Goal: Information Seeking & Learning: Understand process/instructions

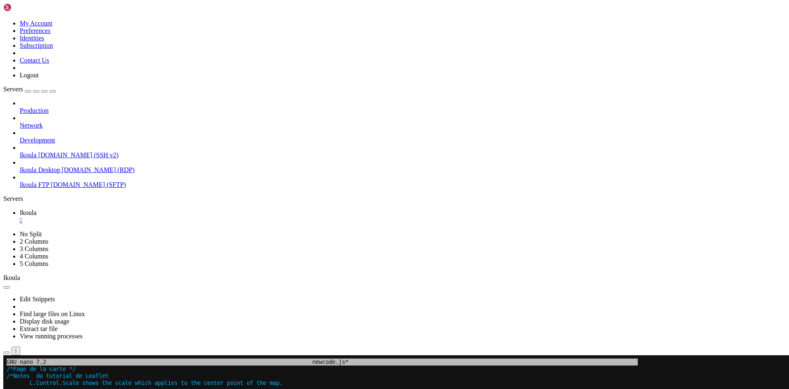
scroll to position [12170, 0]
drag, startPoint x: 308, startPoint y: 625, endPoint x: 486, endPoint y: 626, distance: 177.6
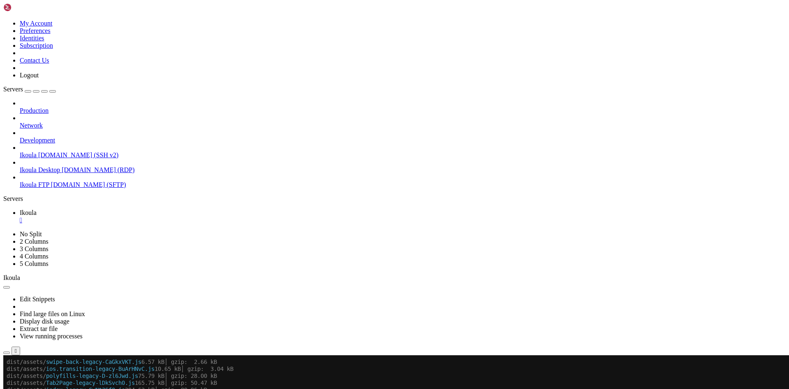
scroll to position [12177, 0]
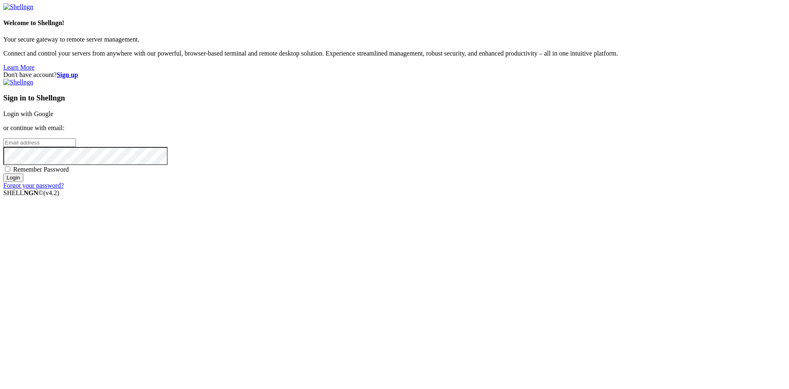
click at [53, 117] on link "Login with Google" at bounding box center [28, 113] width 50 height 7
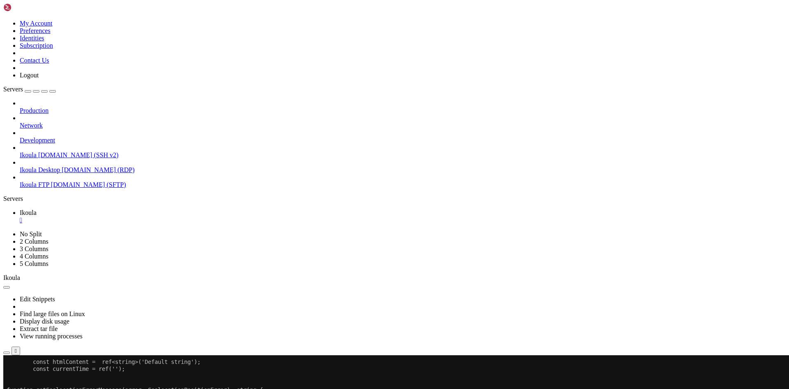
scroll to position [12184, 0]
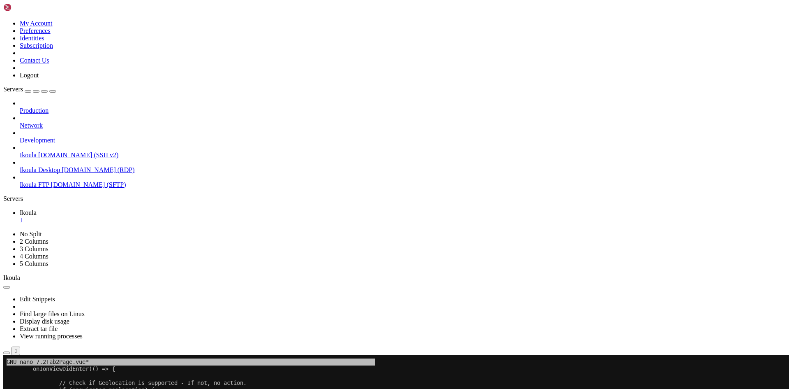
drag, startPoint x: 352, startPoint y: 609, endPoint x: 259, endPoint y: 612, distance: 93.0
drag, startPoint x: 88, startPoint y: 607, endPoint x: 343, endPoint y: 612, distance: 254.6
copy x-row "map.on('zoom', function(ev: Event) { console.log("Event: ",ev.type)} );"
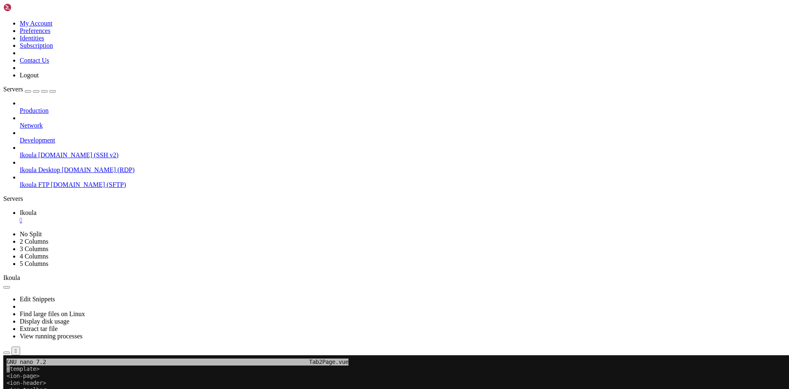
scroll to position [12750, 0]
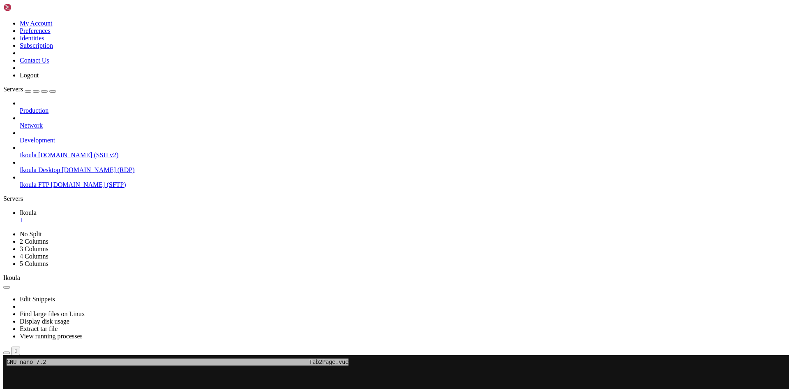
scroll to position [13078, 0]
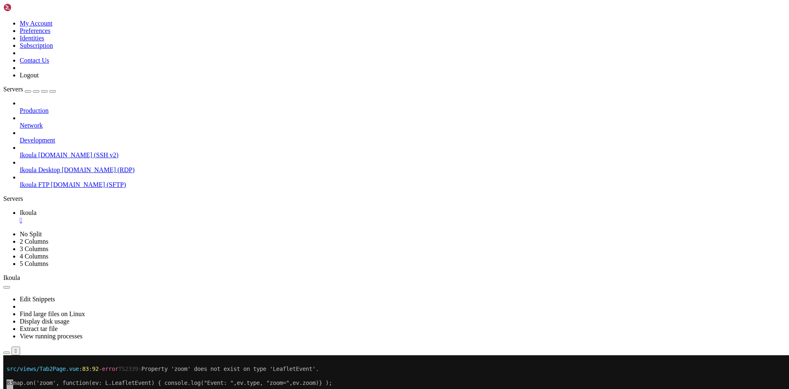
scroll to position [13435, 0]
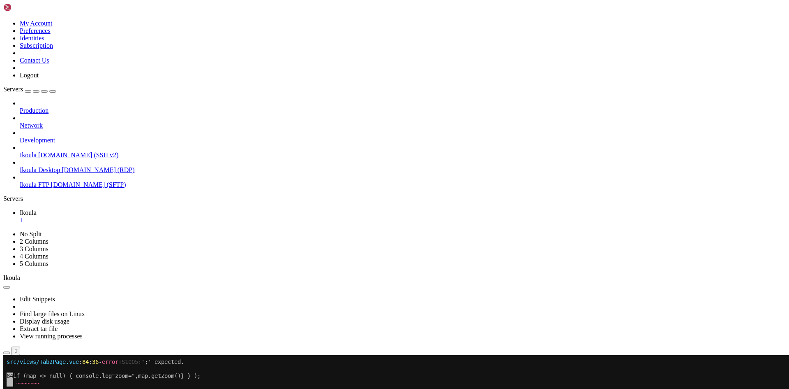
scroll to position [13833, 0]
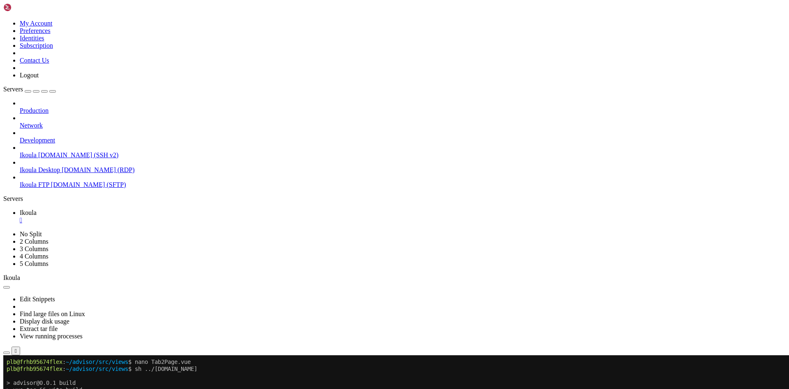
scroll to position [14148, 0]
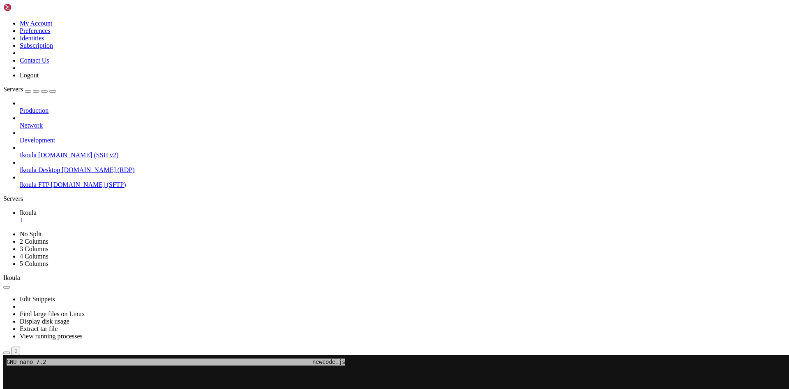
scroll to position [14826, 0]
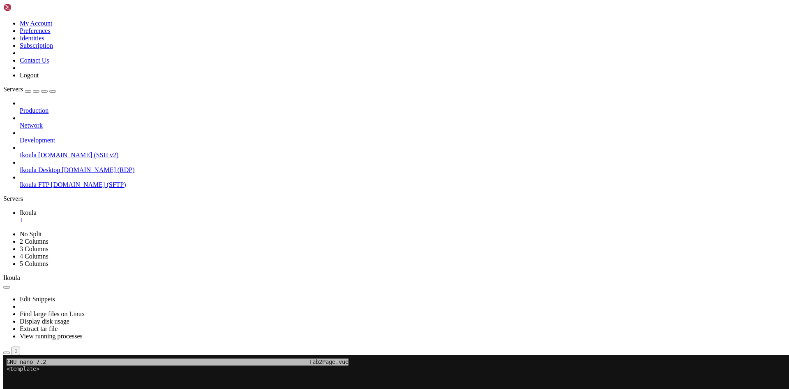
scroll to position [15203, 0]
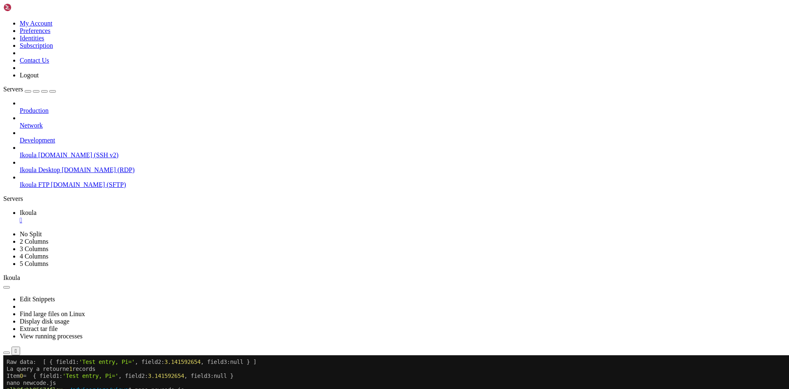
scroll to position [15080, 0]
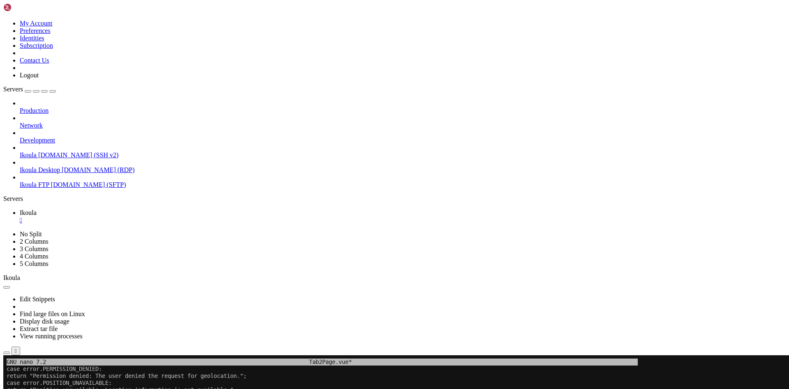
drag, startPoint x: 22, startPoint y: 472, endPoint x: 186, endPoint y: 492, distance: 165.3
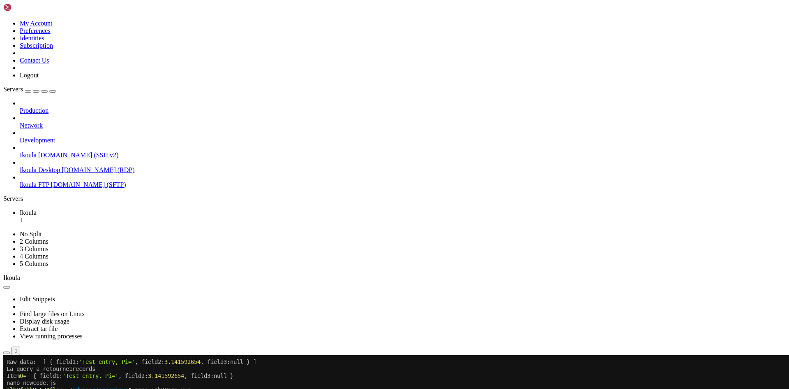
scroll to position [15497, 0]
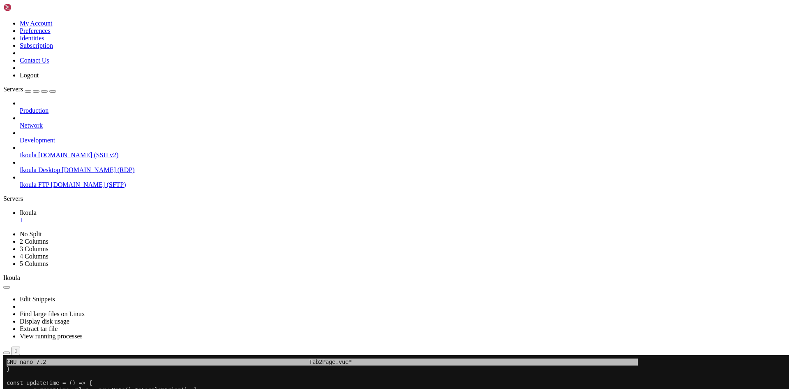
drag, startPoint x: 186, startPoint y: 492, endPoint x: 74, endPoint y: 462, distance: 115.5
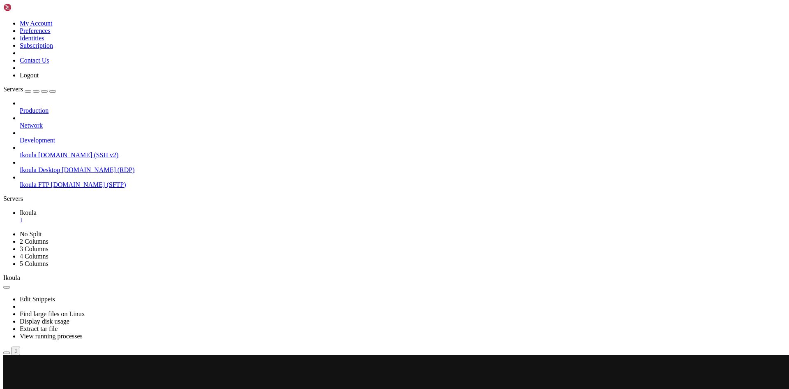
scroll to position [16392, 0]
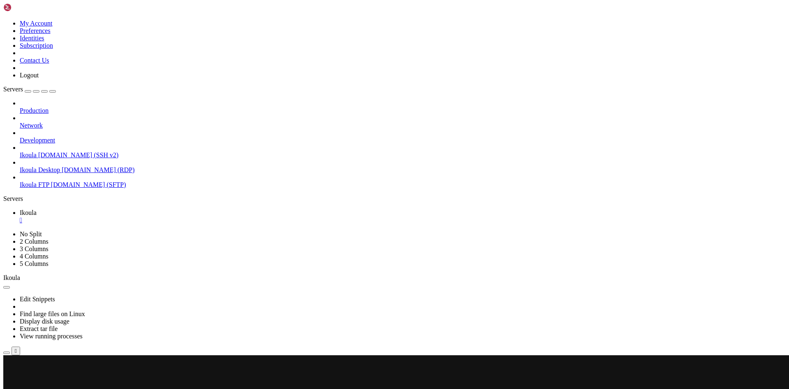
scroll to position [16399, 0]
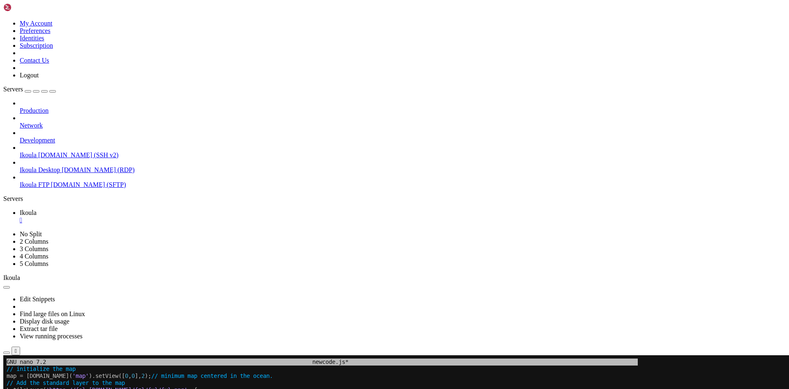
scroll to position [4, 1]
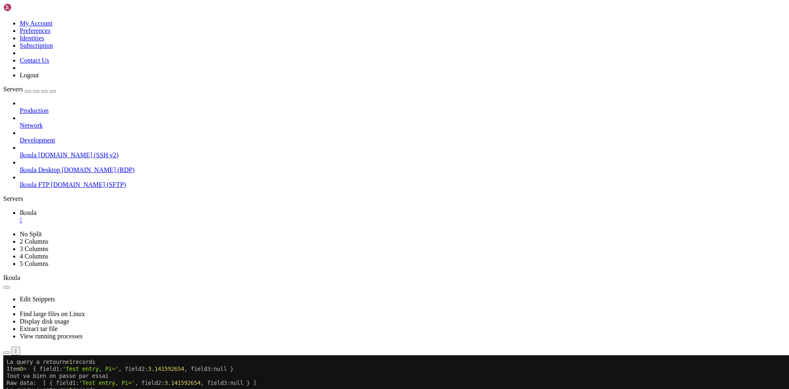
scroll to position [16671, 0]
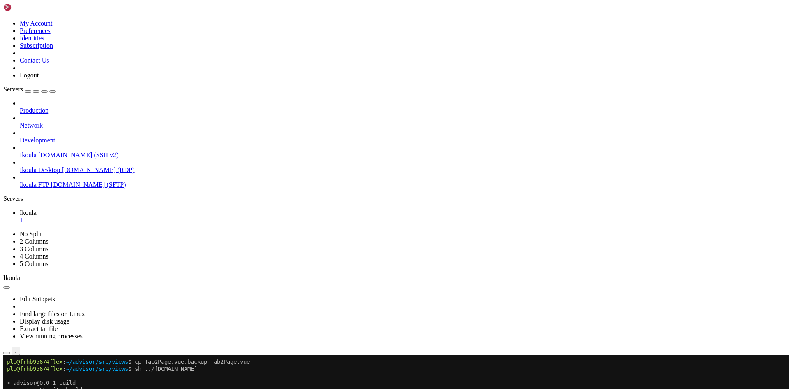
scroll to position [18069, 0]
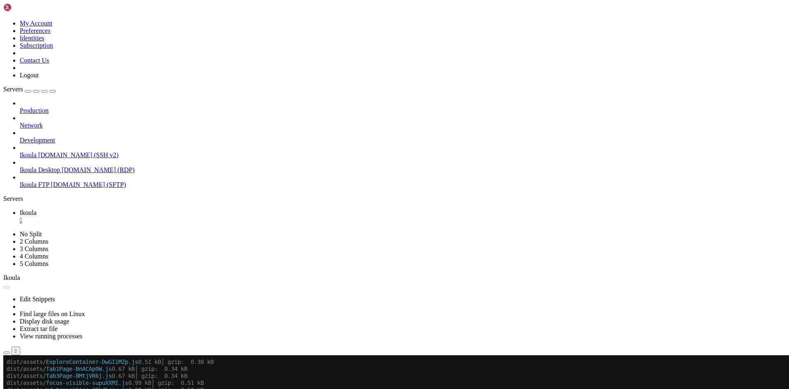
scroll to position [18580, 0]
